Goal: Transaction & Acquisition: Obtain resource

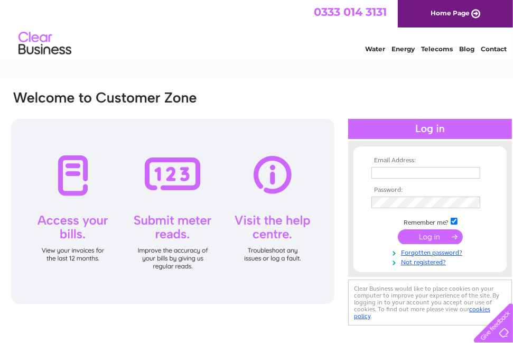
click at [408, 173] on input "text" at bounding box center [425, 173] width 109 height 12
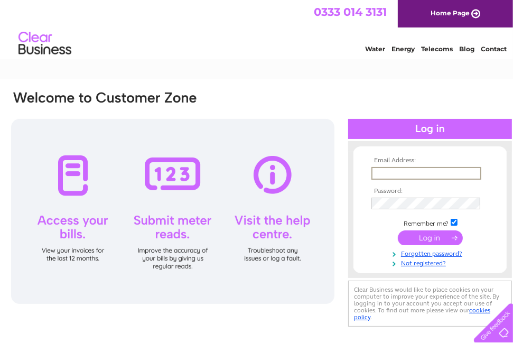
type input "accounts@rjwarren.co.uk"
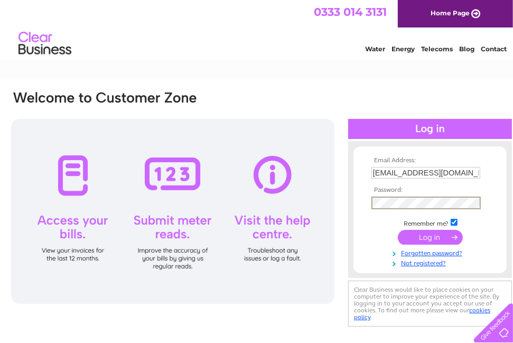
click at [398, 230] on input "submit" at bounding box center [430, 237] width 65 height 15
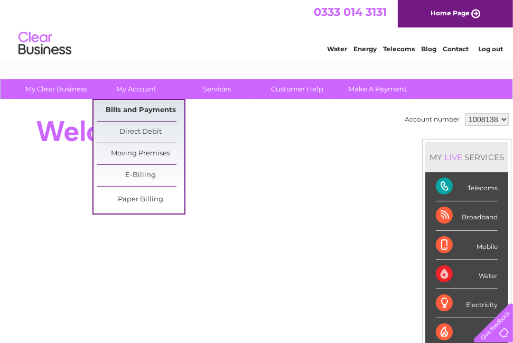
click at [142, 102] on link "Bills and Payments" at bounding box center [140, 110] width 87 height 21
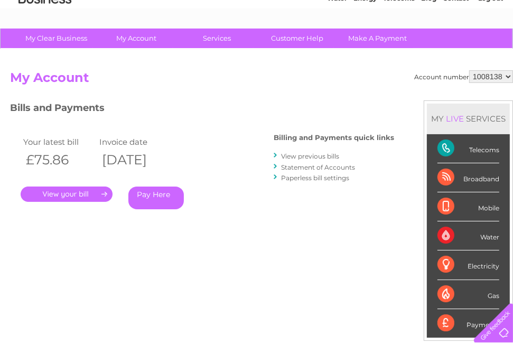
scroll to position [158, 0]
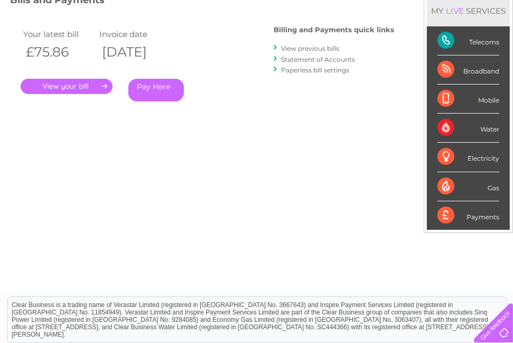
click at [61, 86] on link "." at bounding box center [67, 86] width 92 height 15
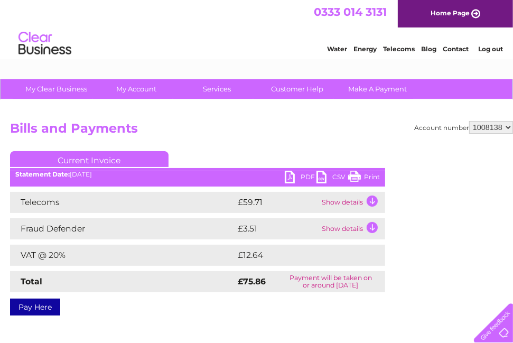
click at [296, 175] on link "PDF" at bounding box center [301, 178] width 32 height 15
